Goal: Find specific page/section: Find specific page/section

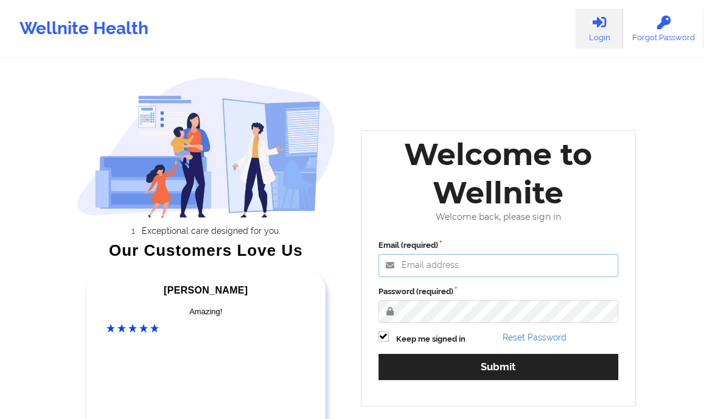
click at [415, 260] on input "Email (required)" at bounding box center [499, 265] width 240 height 23
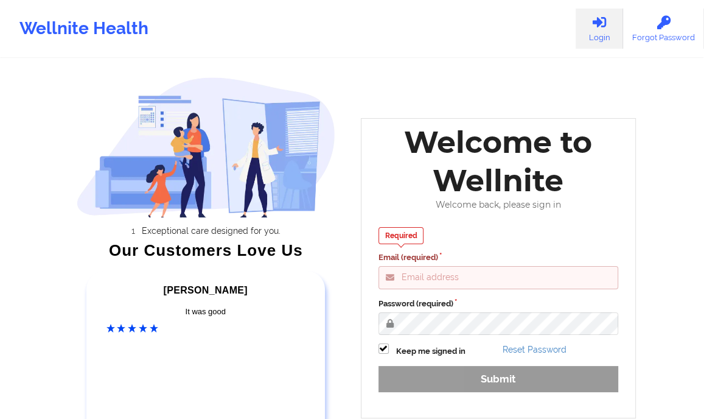
type input "[PERSON_NAME][EMAIL_ADDRESS][DOMAIN_NAME]"
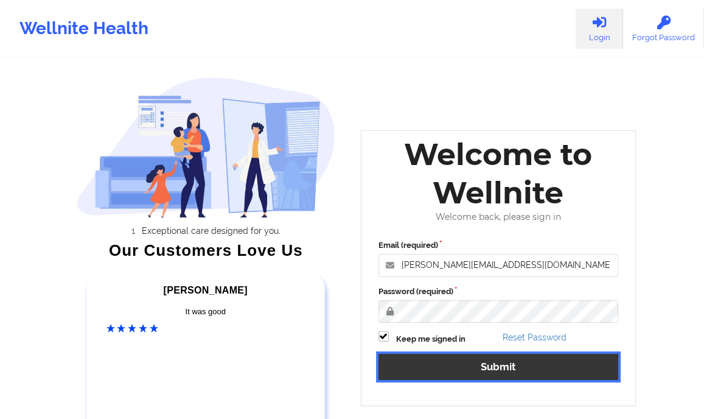
click at [482, 363] on button "Submit" at bounding box center [499, 367] width 240 height 26
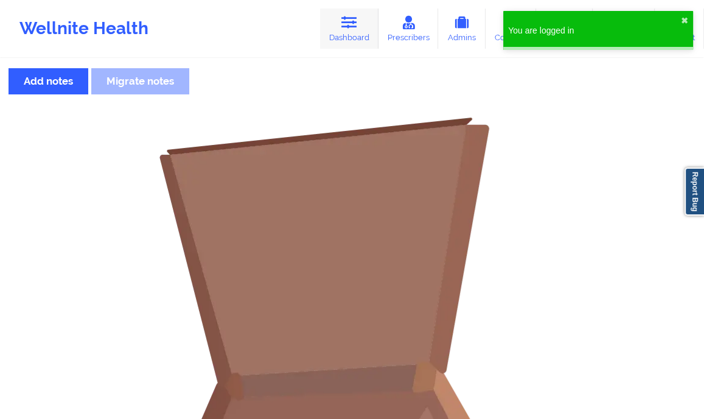
click at [352, 20] on icon at bounding box center [349, 22] width 16 height 13
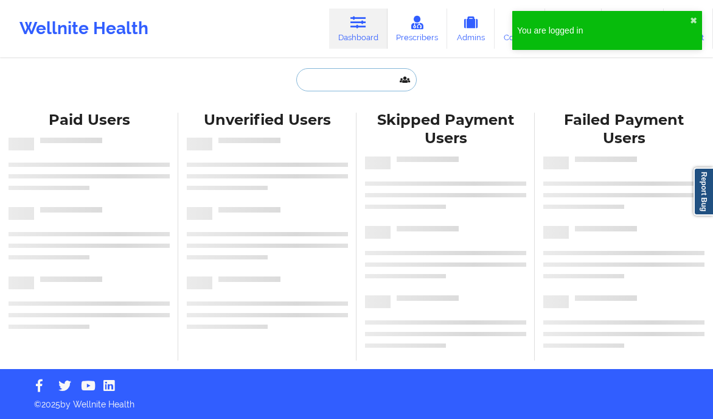
click at [321, 80] on input "text" at bounding box center [356, 79] width 121 height 23
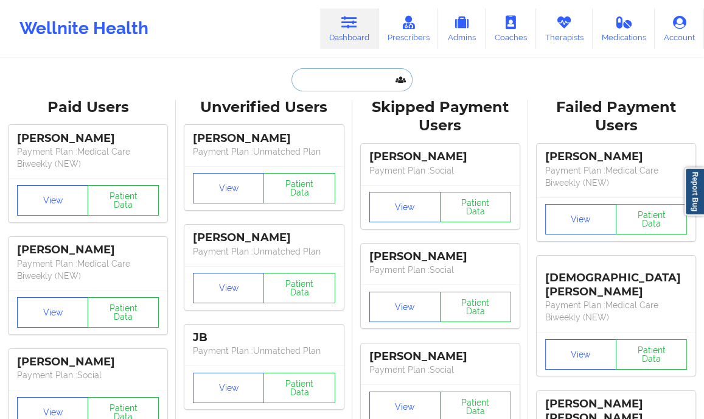
paste input "[PHONE_NUMBER]"
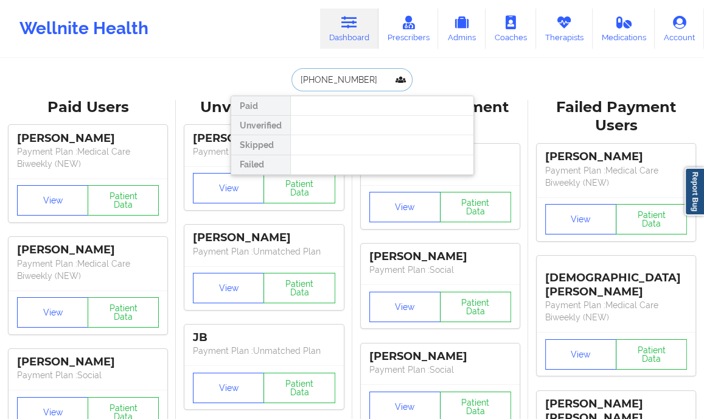
click at [321, 80] on input "[PHONE_NUMBER]" at bounding box center [352, 79] width 121 height 23
paste input "[PERSON_NAME]"
click at [257, 51] on div "Wellnite Health Dashboard Prescribers Admins Coaches Therapists Medications Acc…" at bounding box center [352, 28] width 704 height 49
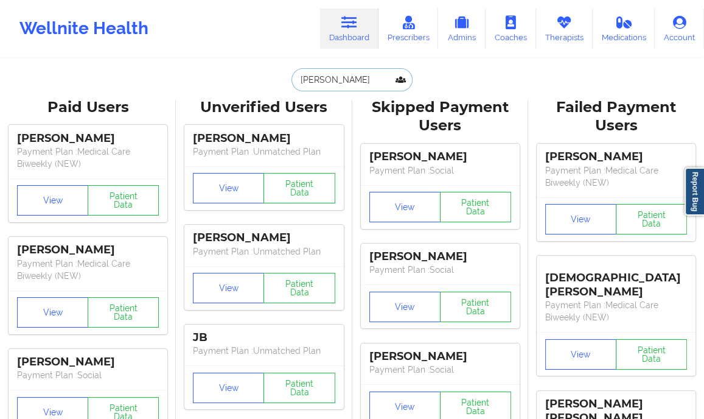
click at [378, 78] on input "[PERSON_NAME]" at bounding box center [352, 79] width 121 height 23
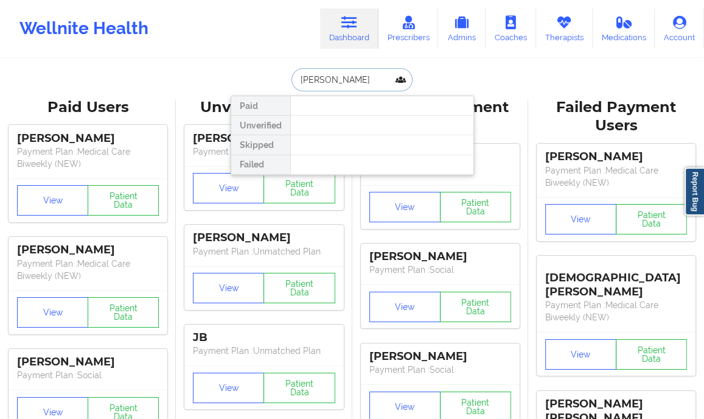
click at [378, 78] on input "[PERSON_NAME]" at bounding box center [352, 79] width 121 height 23
click at [347, 82] on input "[PERSON_NAME]" at bounding box center [352, 79] width 121 height 23
paste input "[EMAIL_ADDRESS][DOMAIN_NAME]"
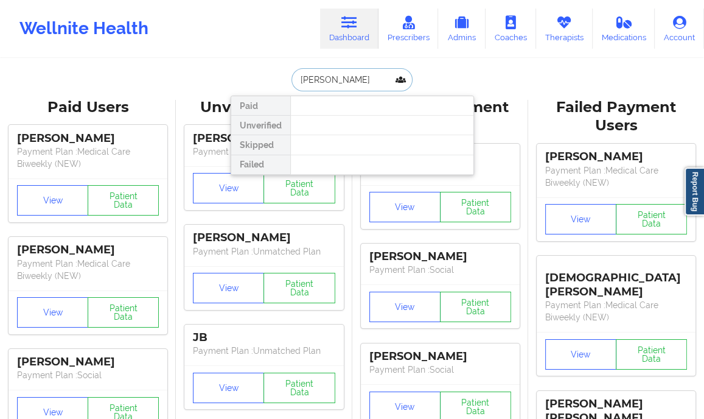
type input "[EMAIL_ADDRESS][DOMAIN_NAME]"
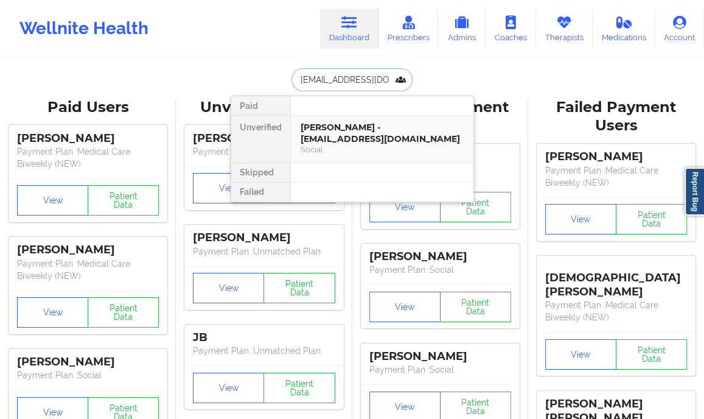
click at [421, 133] on div "[PERSON_NAME] - [EMAIL_ADDRESS][DOMAIN_NAME]" at bounding box center [382, 133] width 163 height 23
